Goal: Task Accomplishment & Management: Use online tool/utility

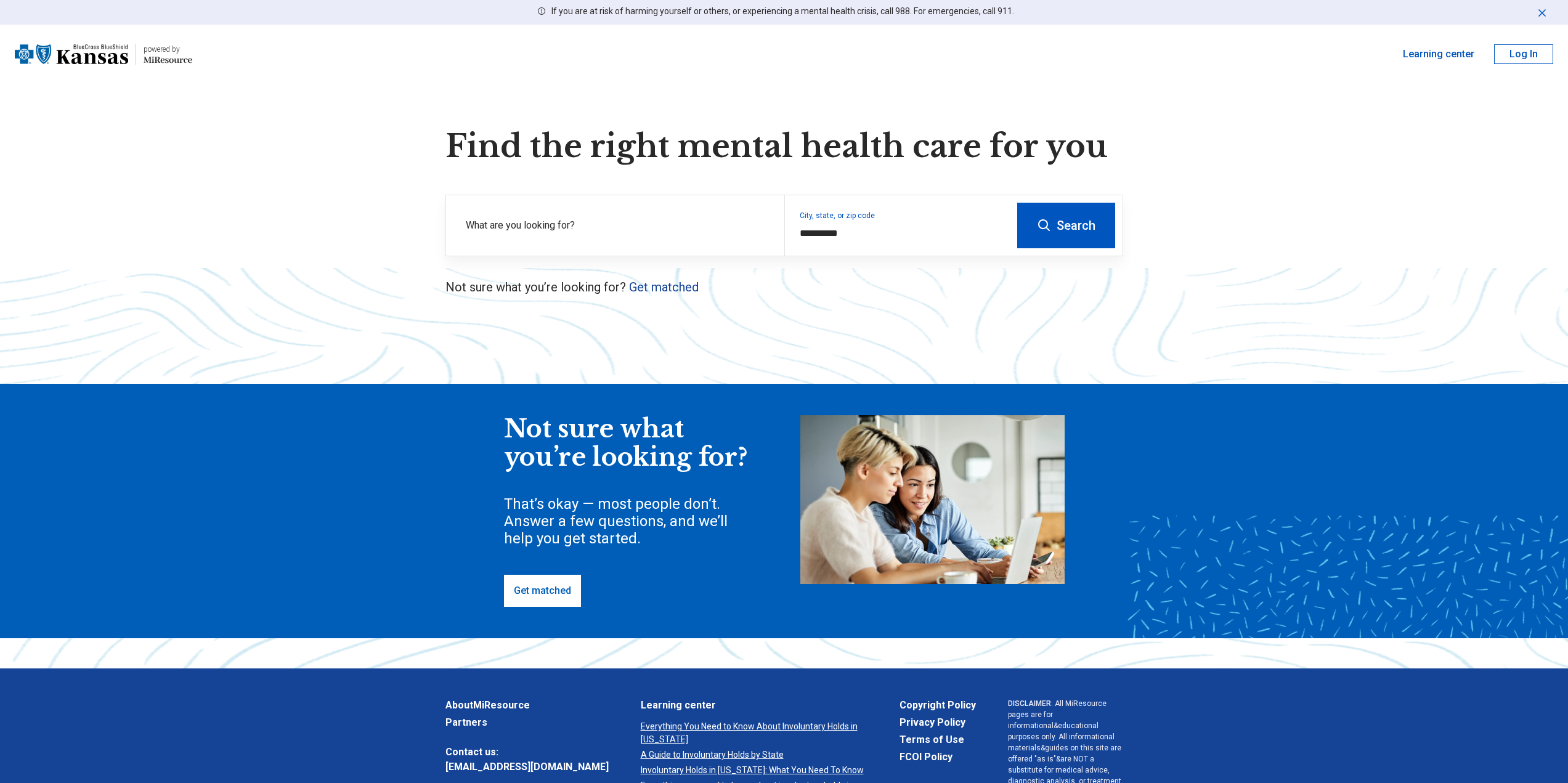
click at [646, 285] on link "Get matched" at bounding box center [664, 287] width 70 height 15
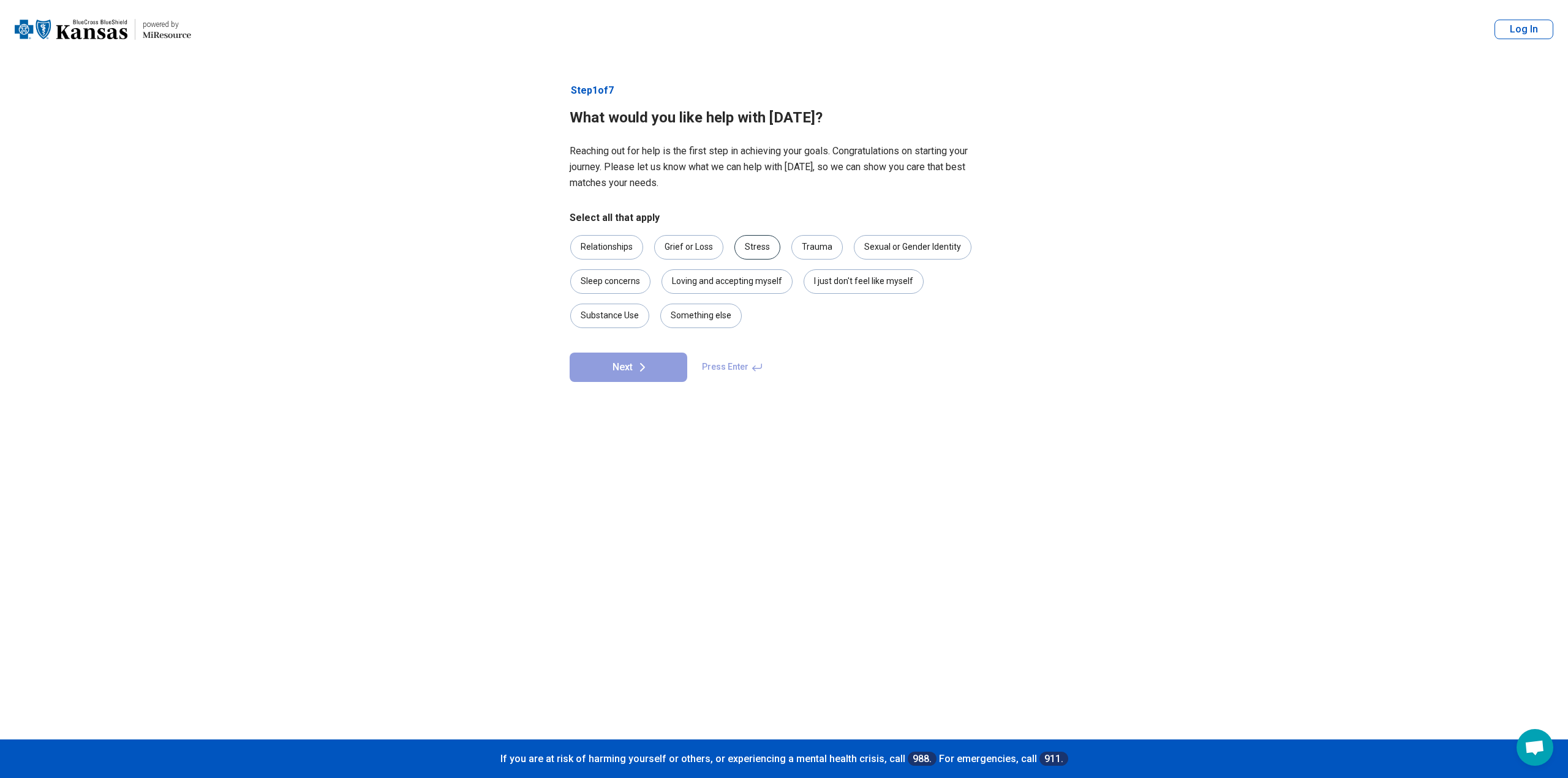
click at [754, 250] on div "Stress" at bounding box center [757, 247] width 46 height 25
click at [623, 286] on div "Sleep concerns" at bounding box center [610, 281] width 80 height 25
click at [639, 370] on icon at bounding box center [643, 367] width 15 height 15
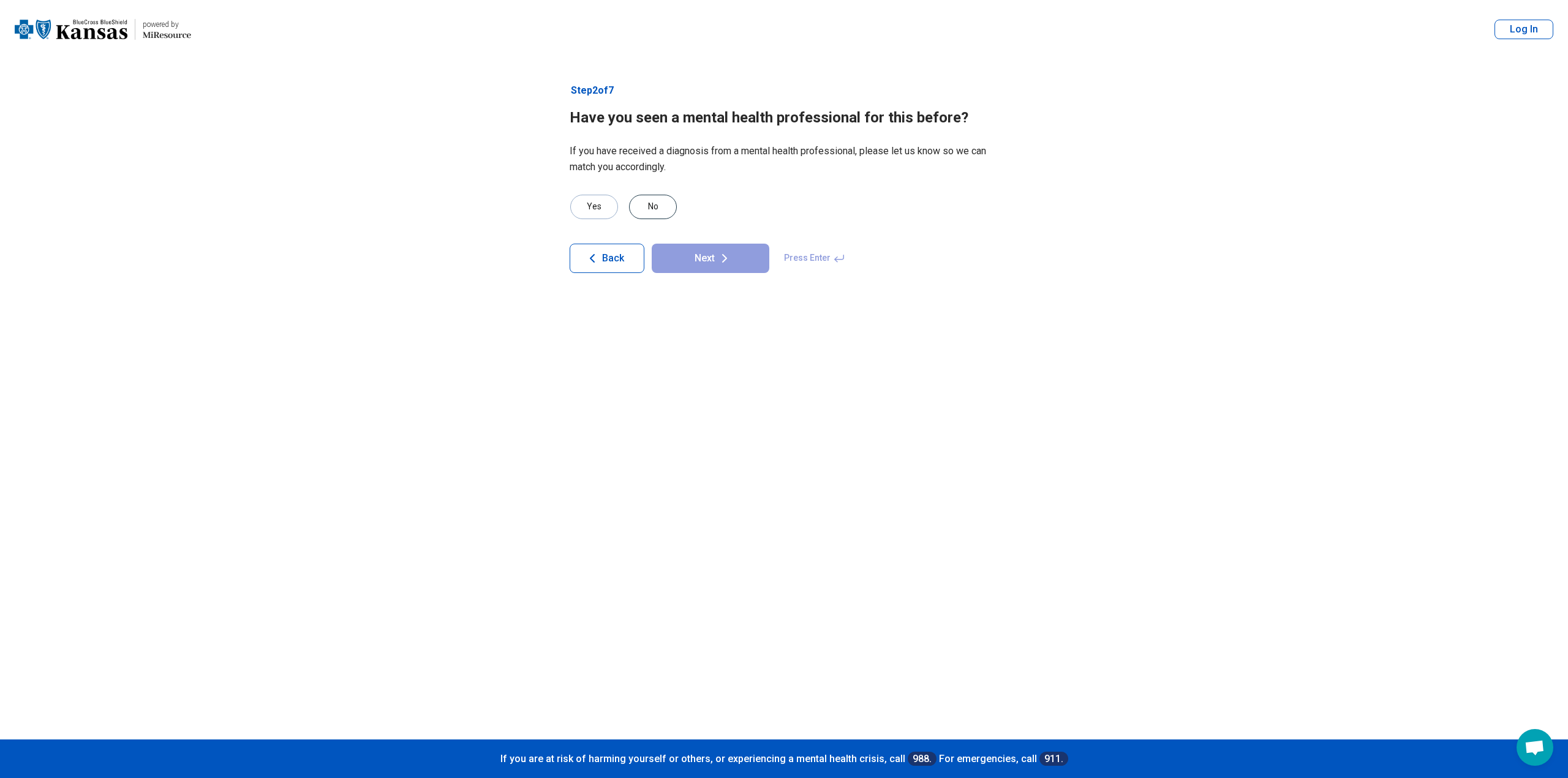
click at [667, 201] on div "No" at bounding box center [653, 207] width 48 height 25
click at [711, 256] on button "Next" at bounding box center [710, 258] width 118 height 29
click at [597, 207] on div "Yes" at bounding box center [594, 207] width 48 height 25
click at [715, 257] on button "Next" at bounding box center [710, 258] width 118 height 29
click at [619, 233] on button "Back" at bounding box center [607, 243] width 75 height 29
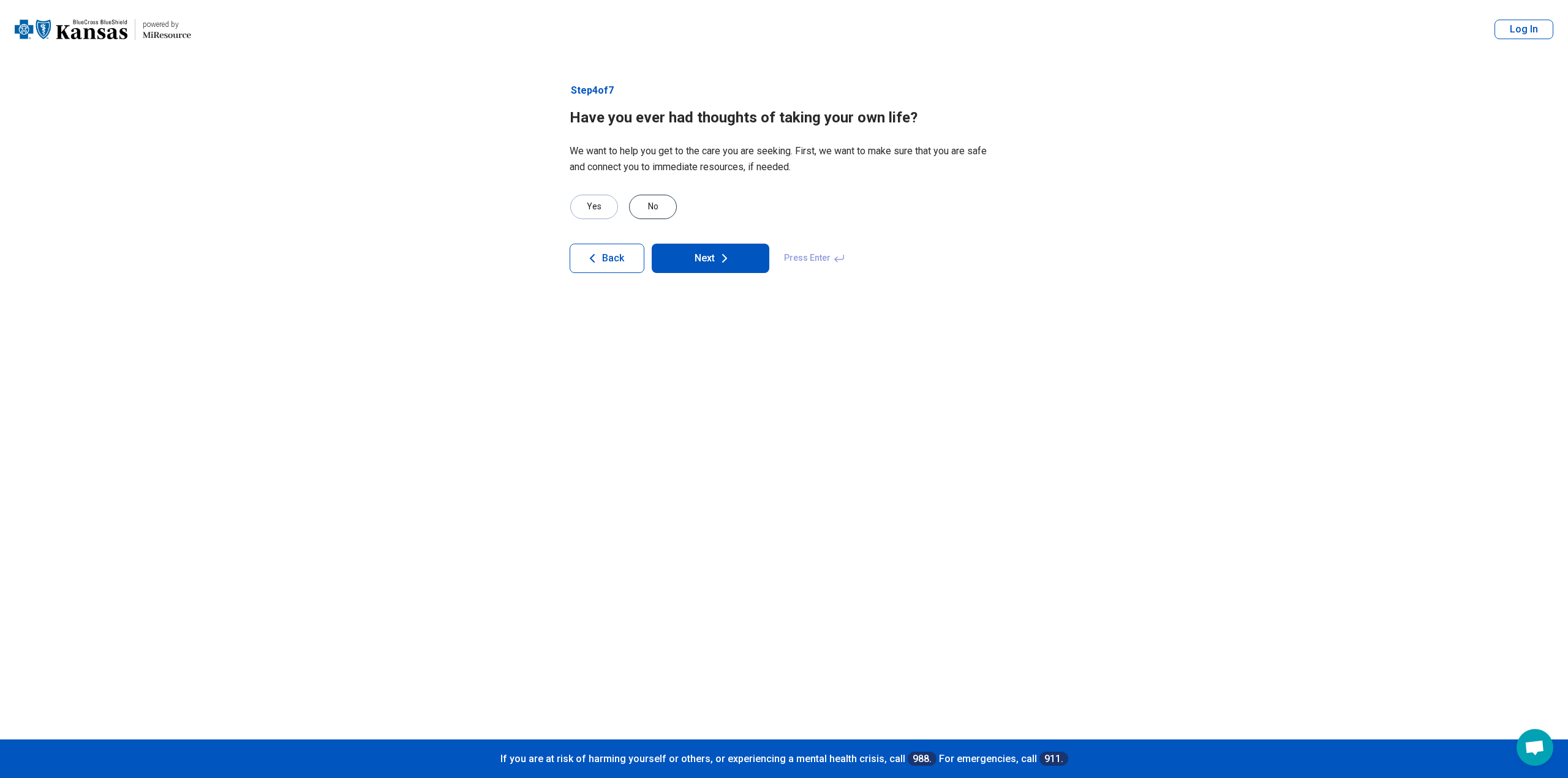
click at [652, 203] on div "No" at bounding box center [653, 207] width 48 height 25
click at [720, 254] on icon at bounding box center [724, 259] width 15 height 15
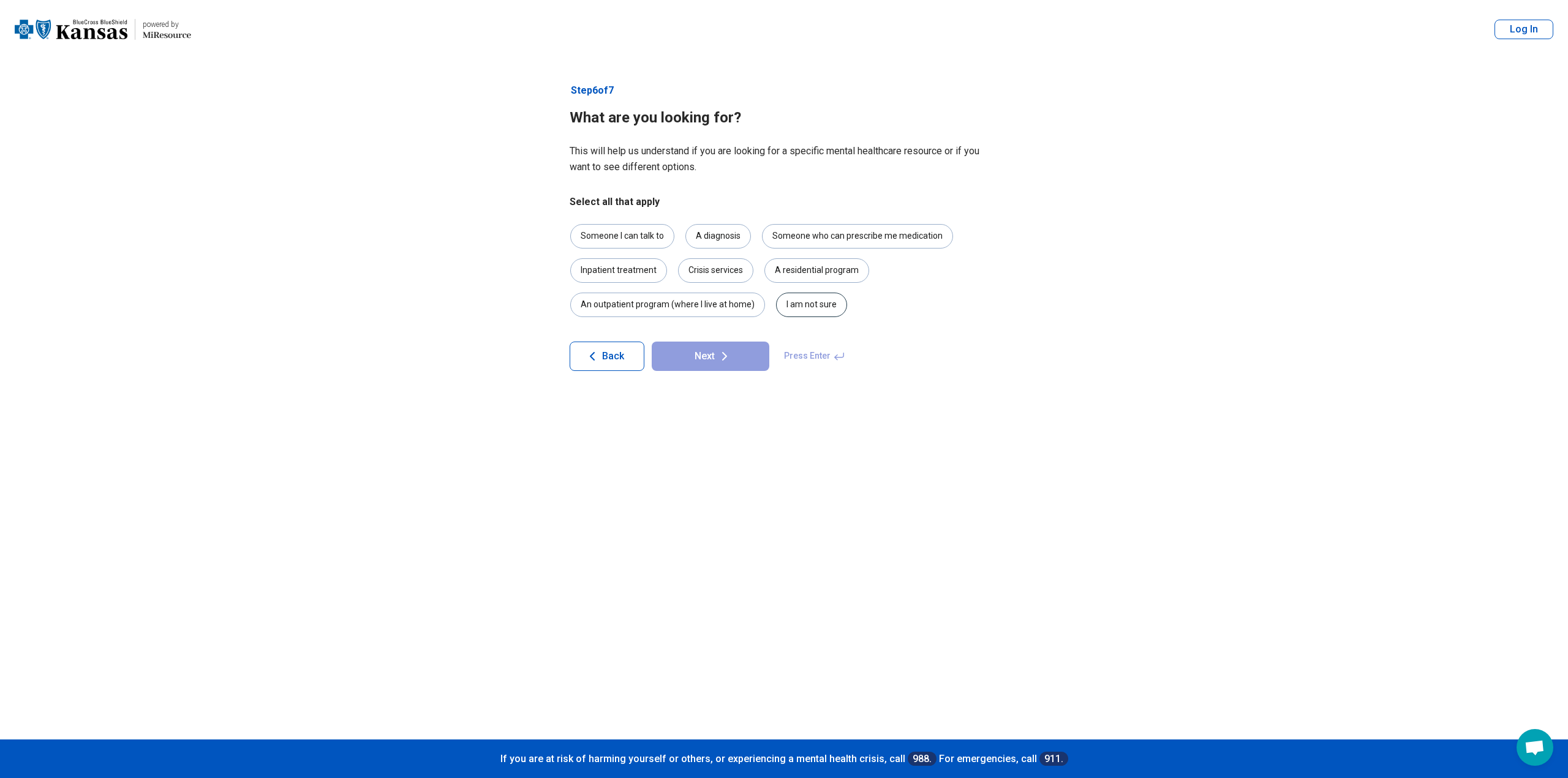
click at [801, 303] on div "I am not sure" at bounding box center [812, 305] width 71 height 25
click at [705, 368] on button "Next" at bounding box center [710, 356] width 118 height 29
